Goal: Transaction & Acquisition: Purchase product/service

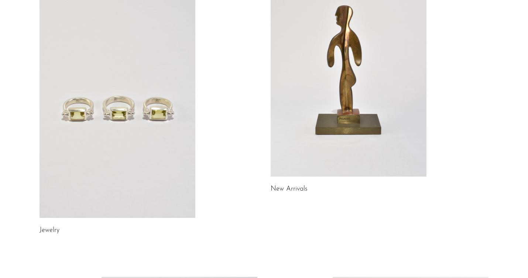
scroll to position [97, 0]
click at [286, 188] on link "New Arrivals" at bounding box center [288, 188] width 37 height 7
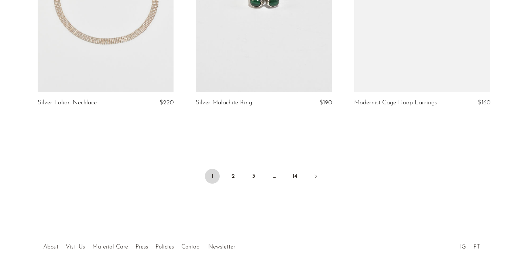
scroll to position [2646, 0]
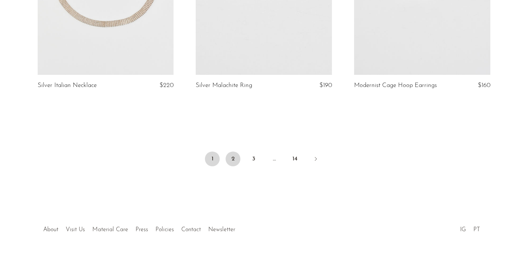
click at [231, 160] on link "2" at bounding box center [232, 159] width 15 height 15
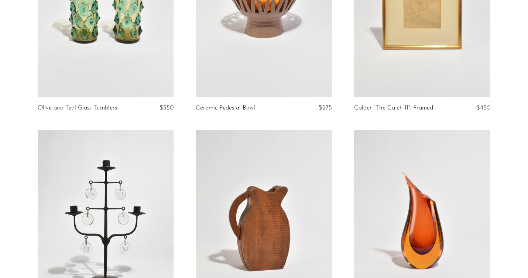
scroll to position [91, 0]
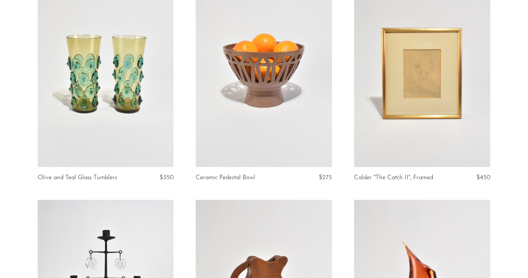
click at [137, 144] on link at bounding box center [106, 72] width 136 height 191
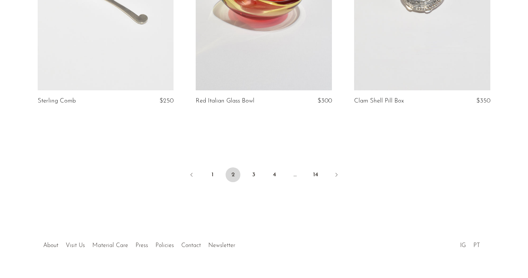
scroll to position [2674, 0]
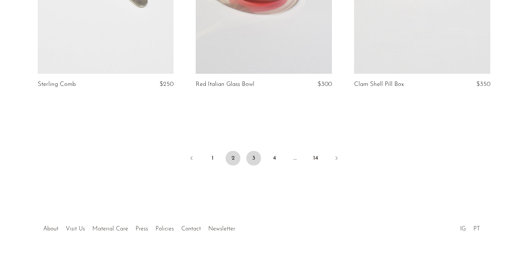
click at [251, 155] on link "3" at bounding box center [253, 158] width 15 height 15
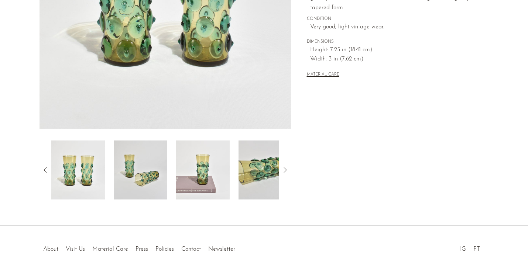
scroll to position [202, 0]
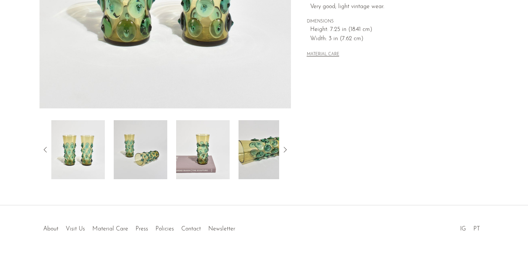
click at [134, 145] on img at bounding box center [141, 149] width 54 height 59
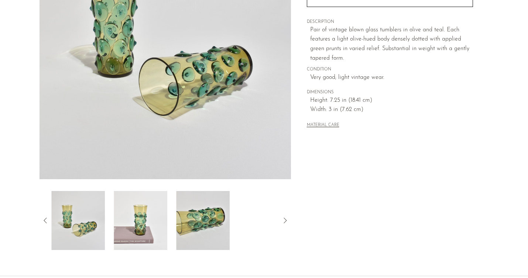
scroll to position [44, 0]
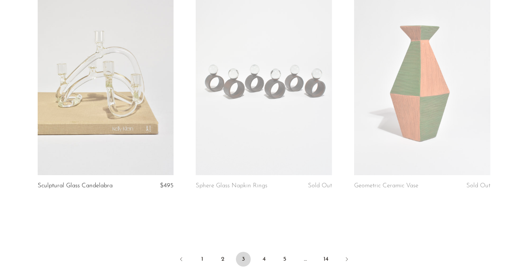
scroll to position [2639, 0]
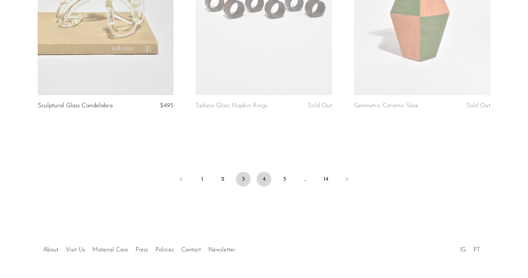
click at [263, 182] on link "4" at bounding box center [263, 179] width 15 height 15
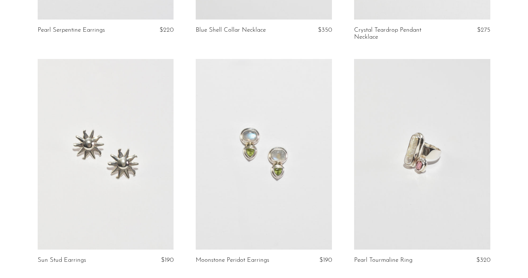
scroll to position [2667, 0]
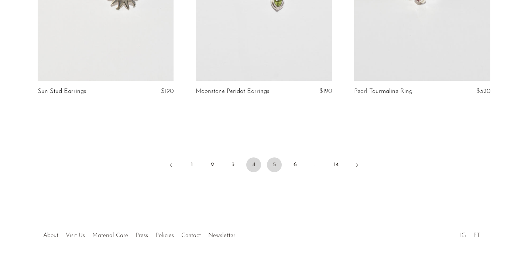
click at [274, 160] on link "5" at bounding box center [274, 165] width 15 height 15
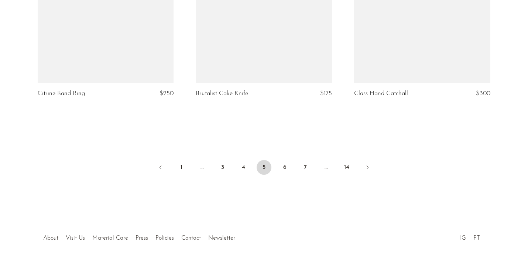
scroll to position [2654, 0]
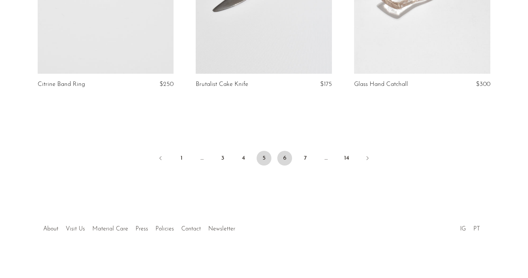
click at [285, 155] on link "6" at bounding box center [284, 158] width 15 height 15
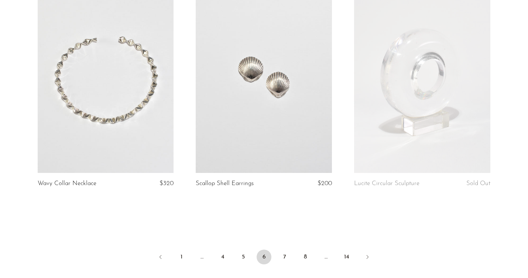
scroll to position [2618, 0]
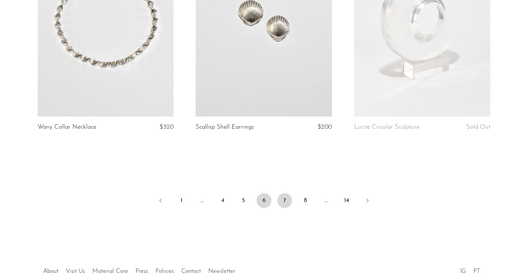
click at [287, 203] on link "7" at bounding box center [284, 200] width 15 height 15
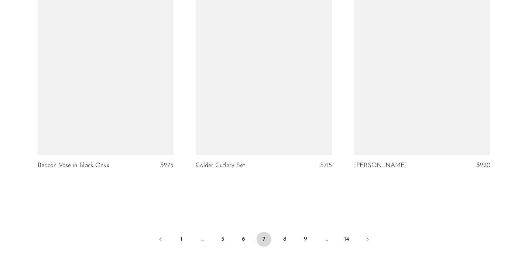
scroll to position [2608, 0]
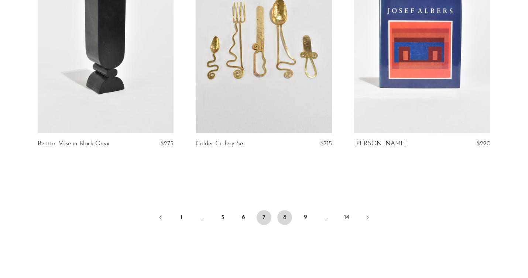
click at [286, 221] on link "8" at bounding box center [284, 217] width 15 height 15
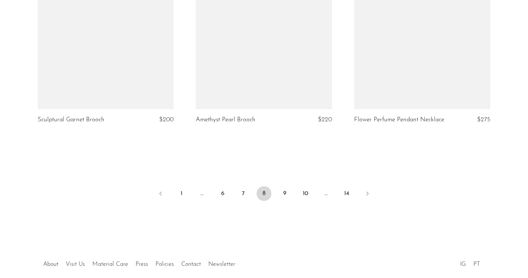
scroll to position [2619, 0]
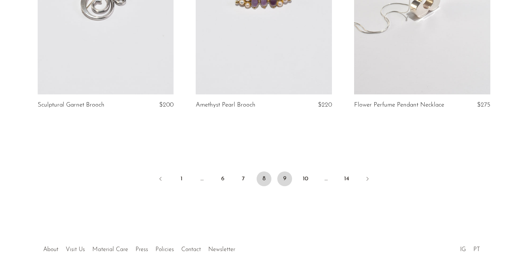
click at [282, 180] on link "9" at bounding box center [284, 179] width 15 height 15
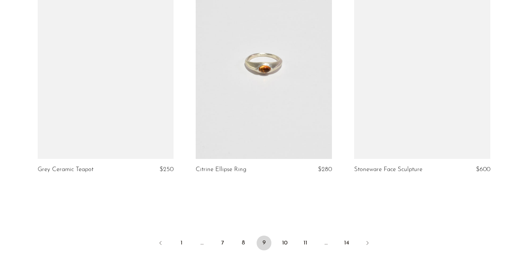
scroll to position [2640, 0]
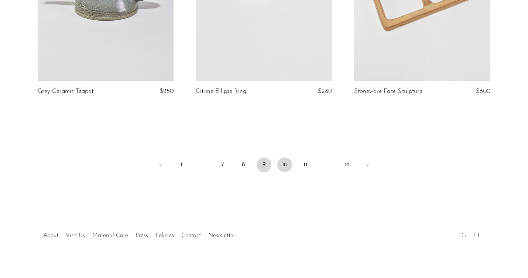
click at [284, 158] on link "10" at bounding box center [284, 165] width 15 height 15
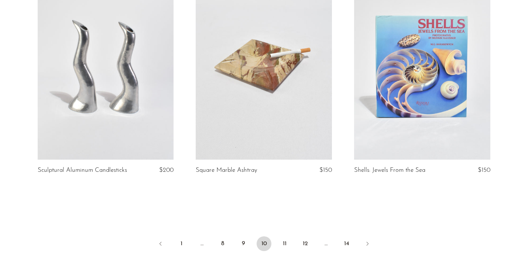
scroll to position [2640, 0]
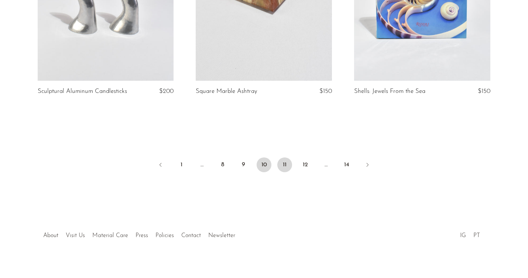
click at [283, 160] on link "11" at bounding box center [284, 165] width 15 height 15
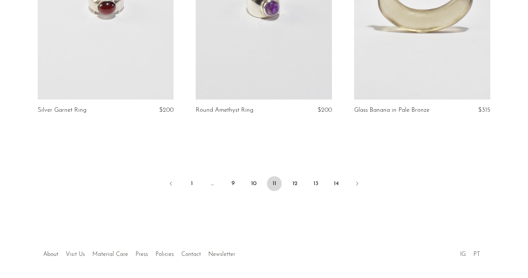
scroll to position [2647, 0]
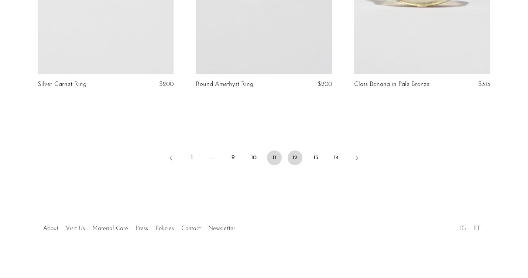
click at [293, 158] on link "12" at bounding box center [294, 158] width 15 height 15
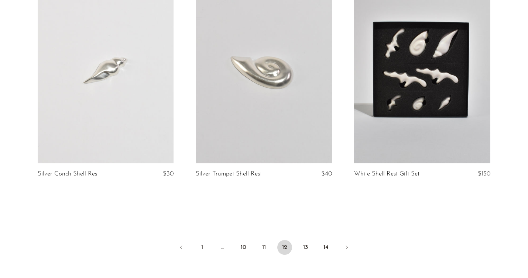
scroll to position [2576, 0]
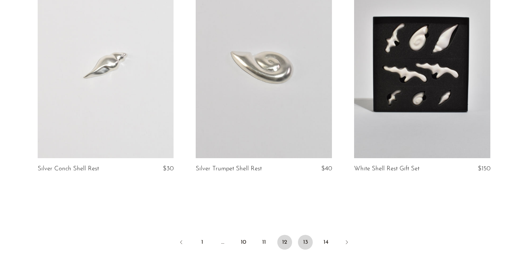
click at [308, 240] on link "13" at bounding box center [305, 242] width 15 height 15
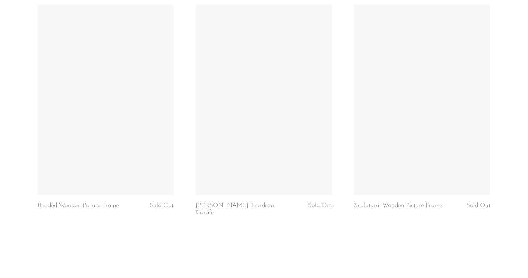
scroll to position [2599, 0]
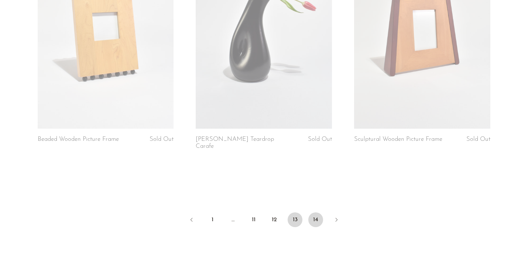
click at [311, 213] on link "14" at bounding box center [315, 220] width 15 height 15
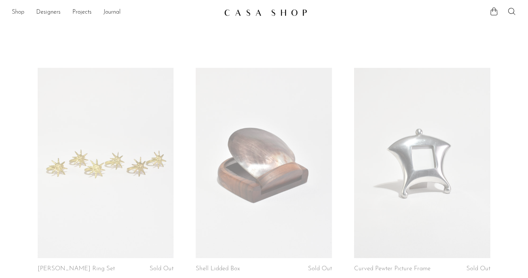
click at [19, 11] on link "Shop" at bounding box center [18, 13] width 13 height 10
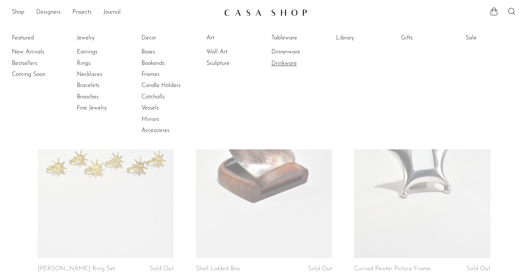
click at [288, 61] on link "Drinkware" at bounding box center [298, 63] width 55 height 8
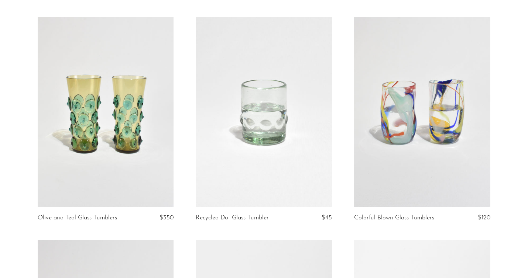
scroll to position [69, 0]
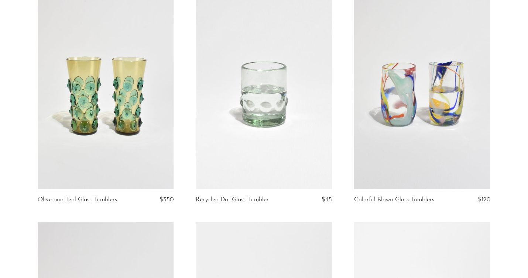
click at [92, 122] on link at bounding box center [106, 94] width 136 height 191
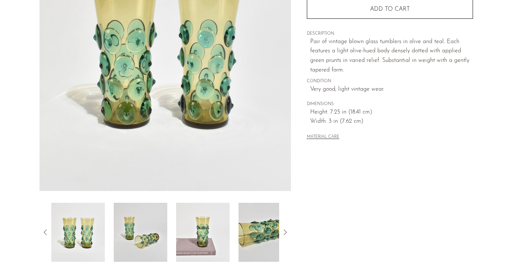
scroll to position [202, 0]
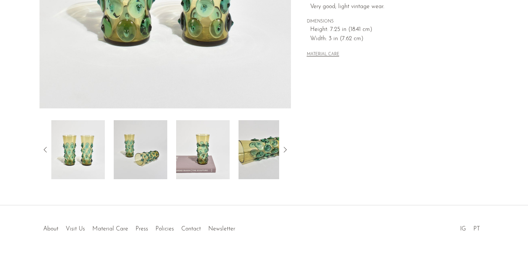
click at [250, 142] on img at bounding box center [265, 149] width 54 height 59
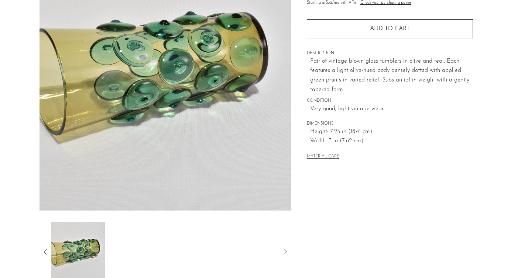
scroll to position [147, 0]
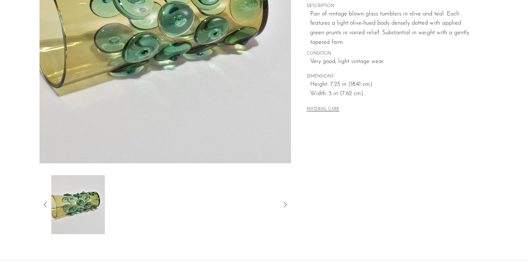
click at [45, 207] on icon at bounding box center [45, 204] width 9 height 9
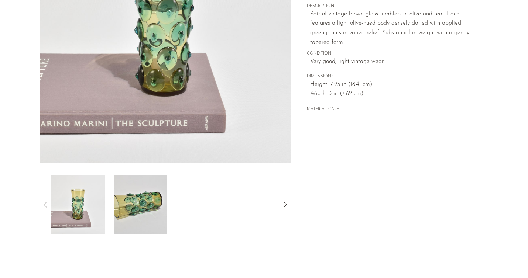
click at [80, 206] on img at bounding box center [78, 204] width 54 height 59
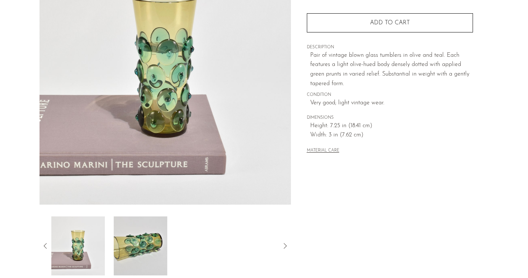
scroll to position [176, 0]
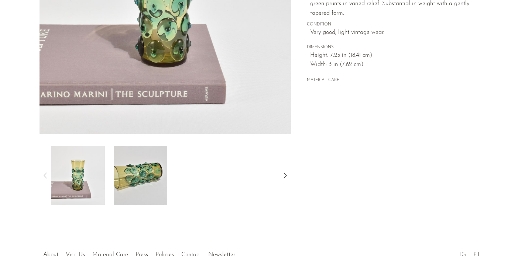
click at [72, 171] on img at bounding box center [78, 175] width 54 height 59
click at [48, 179] on icon at bounding box center [45, 175] width 9 height 9
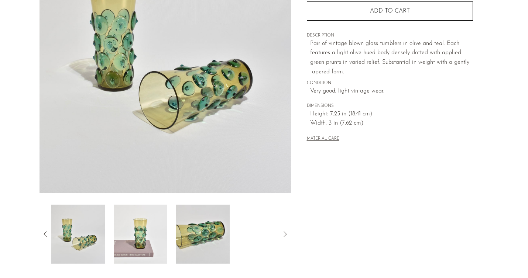
scroll to position [139, 0]
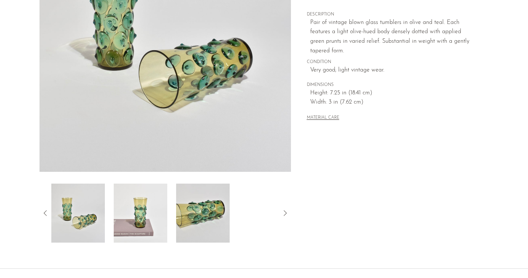
click at [44, 214] on icon at bounding box center [45, 213] width 9 height 9
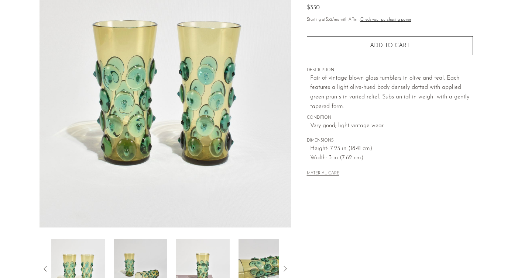
scroll to position [81, 0]
